Goal: Check status: Check status

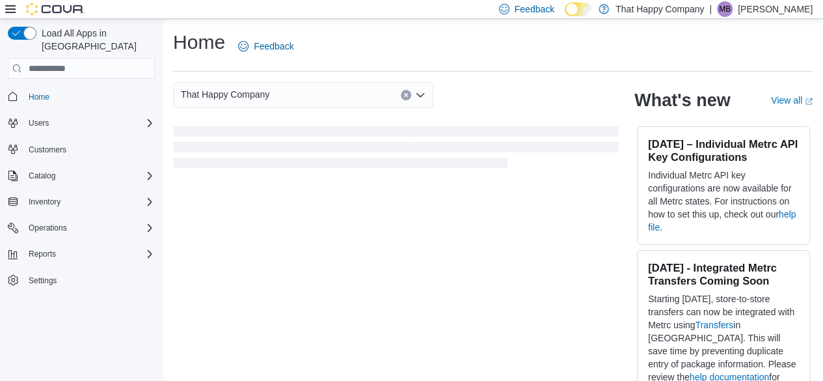
click at [589, 6] on icon at bounding box center [585, 9] width 7 height 7
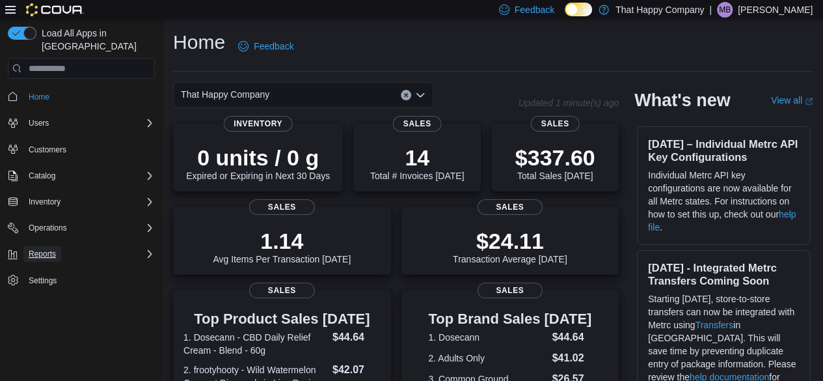
click at [29, 248] on span "Reports" at bounding box center [42, 253] width 27 height 10
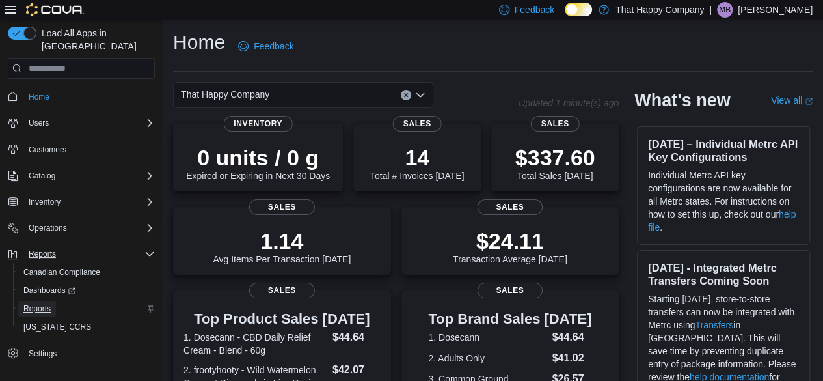
click at [38, 301] on span "Reports" at bounding box center [36, 309] width 27 height 16
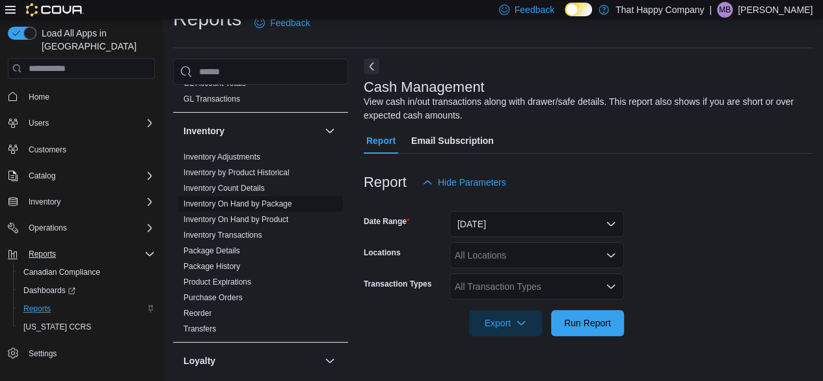
scroll to position [520, 0]
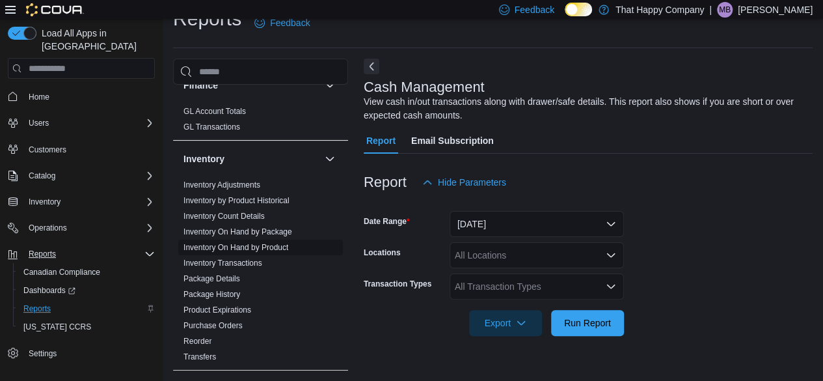
click at [250, 243] on link "Inventory On Hand by Product" at bounding box center [235, 247] width 105 height 9
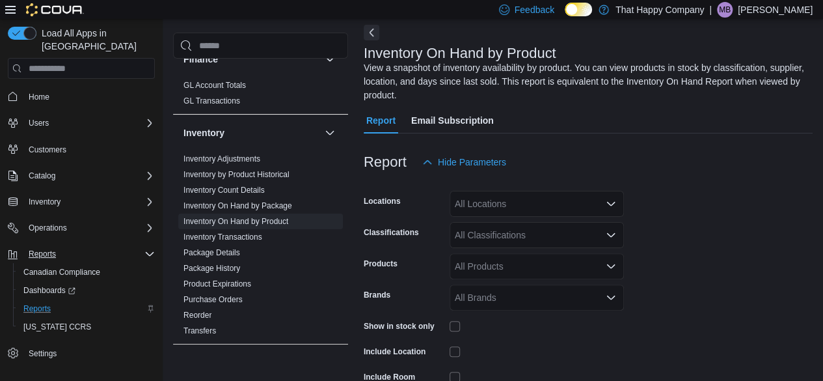
scroll to position [151, 0]
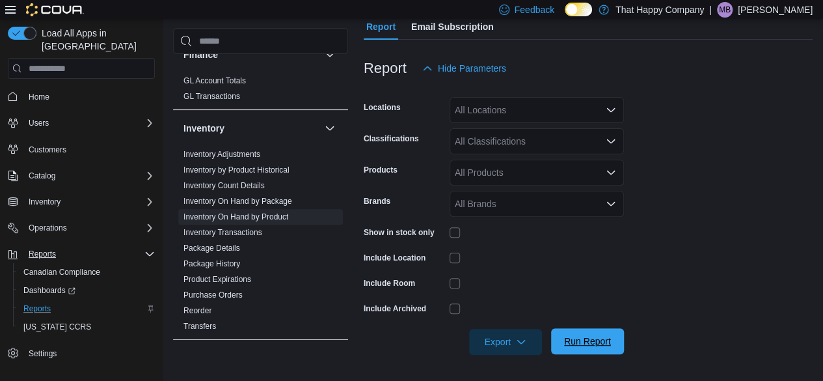
click at [595, 335] on span "Run Report" at bounding box center [587, 341] width 57 height 26
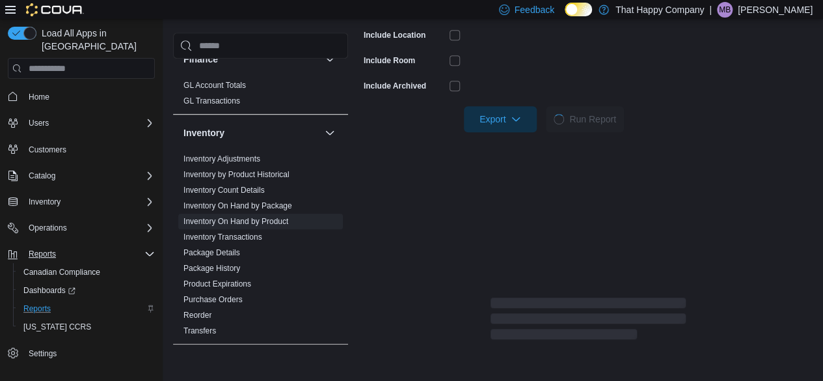
scroll to position [411, 0]
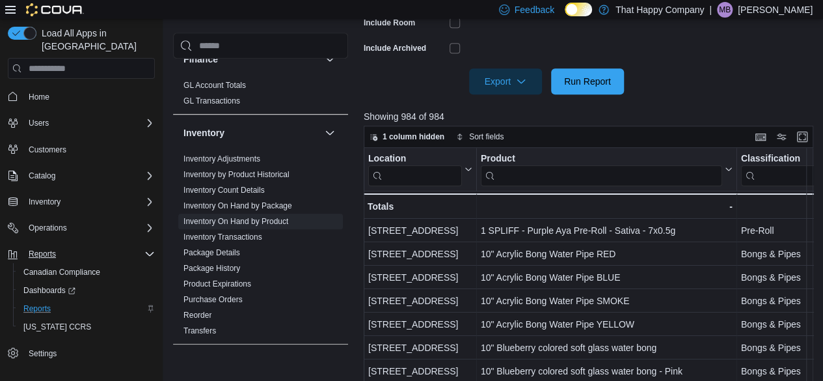
click at [533, 181] on input "search" at bounding box center [601, 175] width 241 height 21
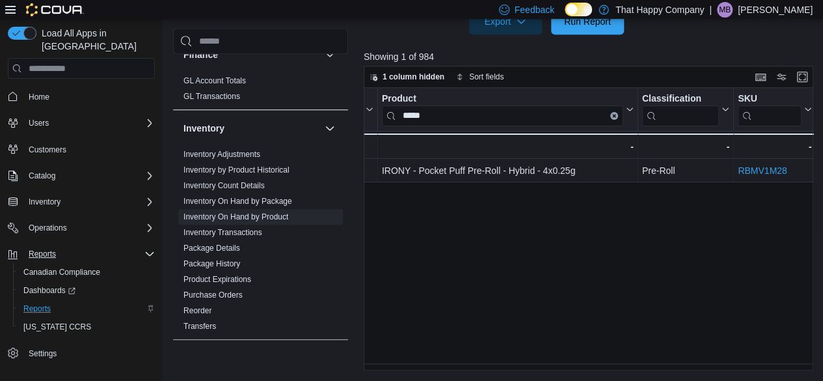
scroll to position [0, 0]
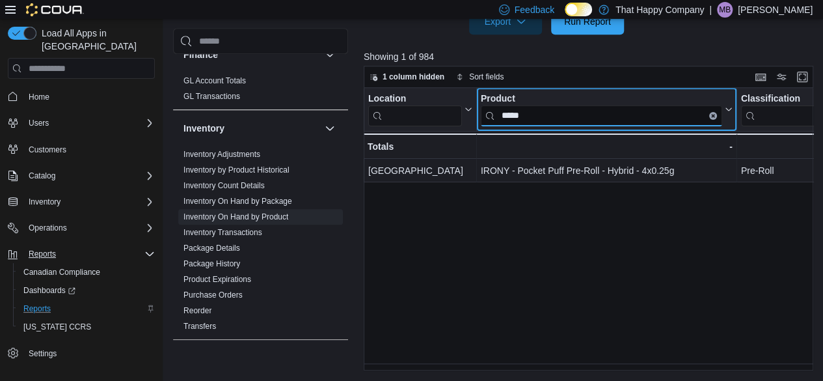
drag, startPoint x: 531, startPoint y: 118, endPoint x: 411, endPoint y: 126, distance: 119.9
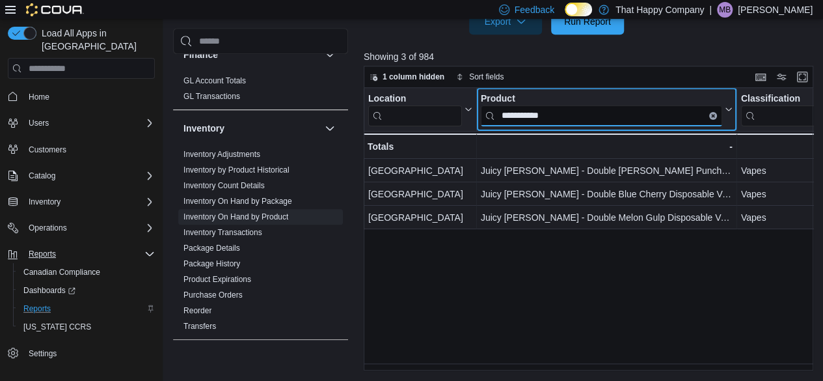
type input "**********"
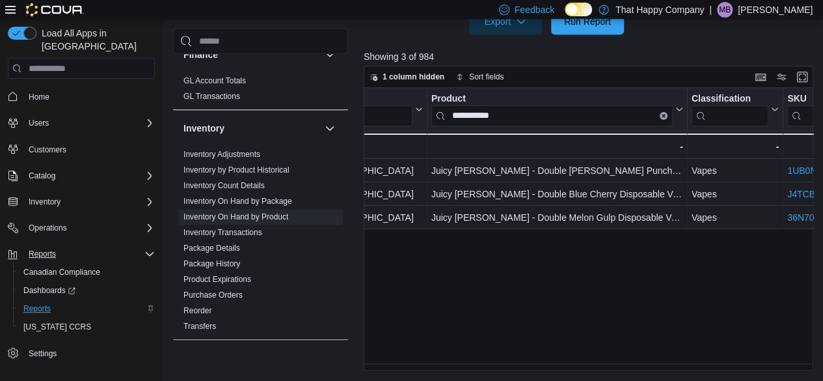
scroll to position [0, 52]
drag, startPoint x: 420, startPoint y: 362, endPoint x: 440, endPoint y: 364, distance: 19.6
click at [440, 364] on div "**********" at bounding box center [591, 229] width 454 height 283
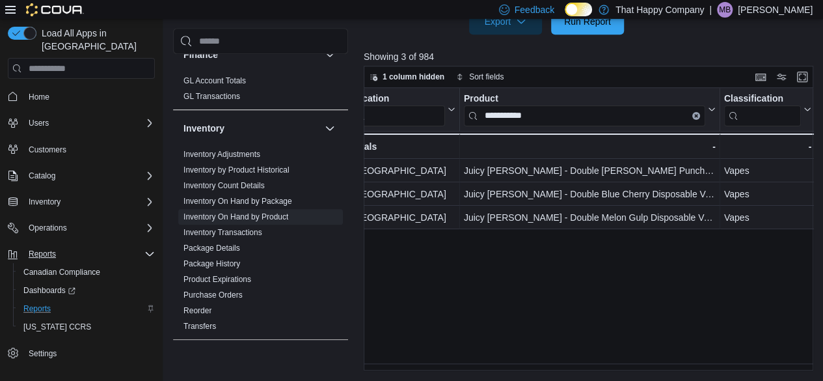
scroll to position [0, 0]
